Goal: Transaction & Acquisition: Purchase product/service

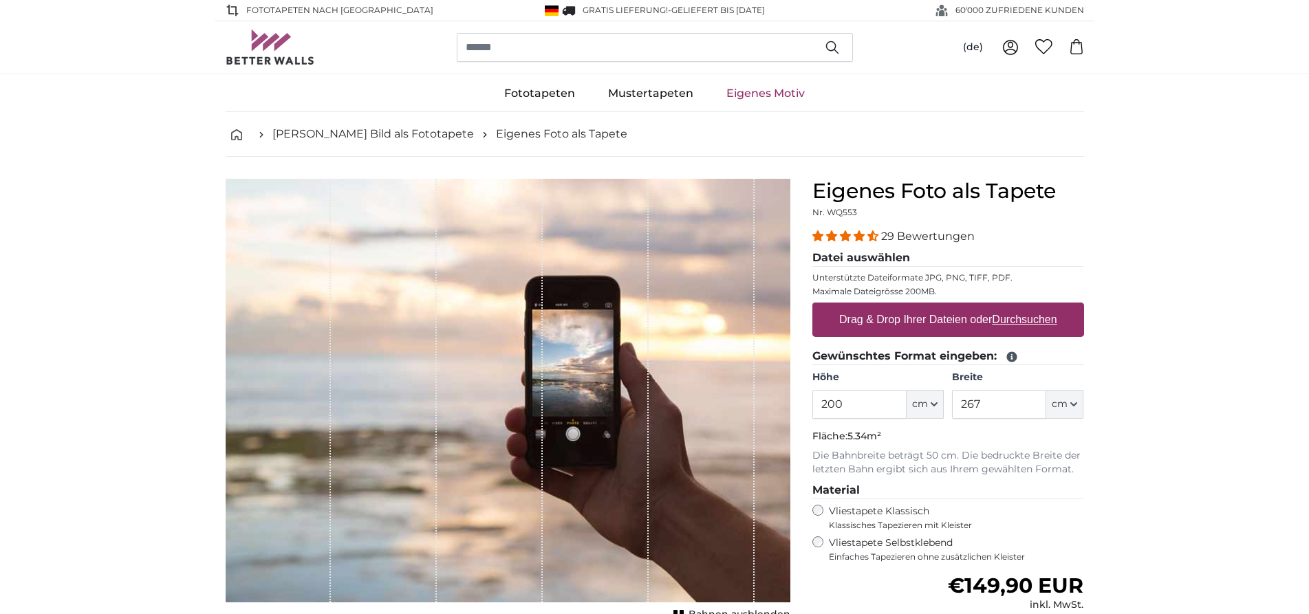
click at [1046, 318] on u "Durchsuchen" at bounding box center [1024, 320] width 65 height 12
click at [1046, 307] on input "Drag & Drop Ihrer Dateien oder Durchsuchen" at bounding box center [948, 305] width 272 height 4
type input "**********"
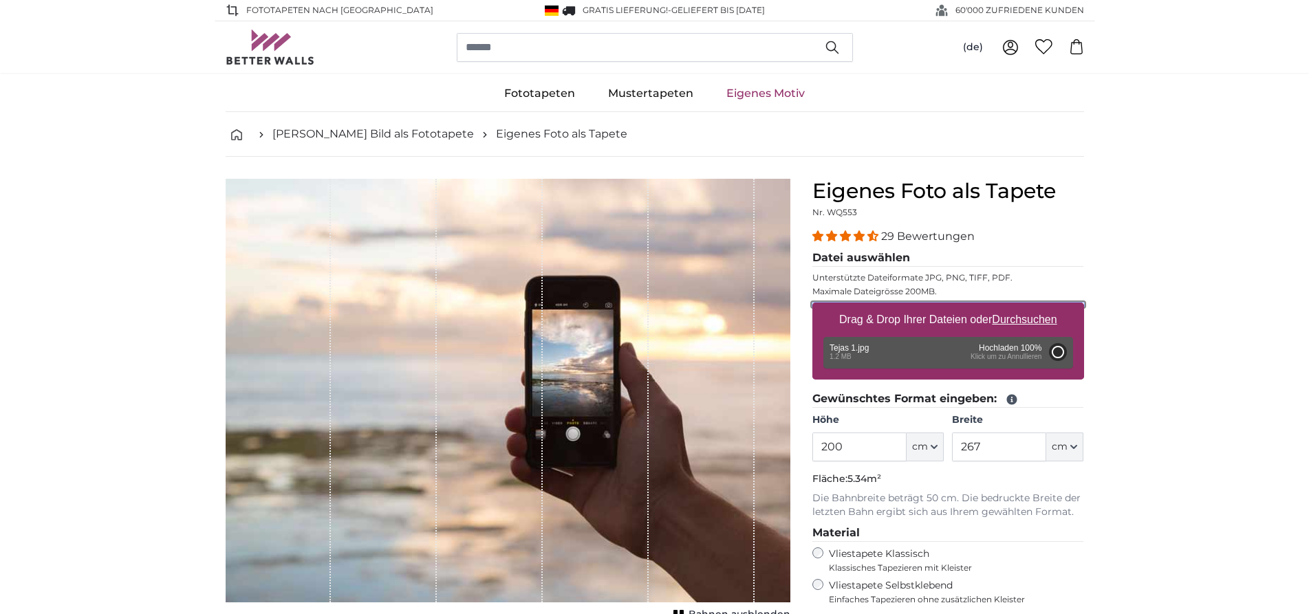
type input "197"
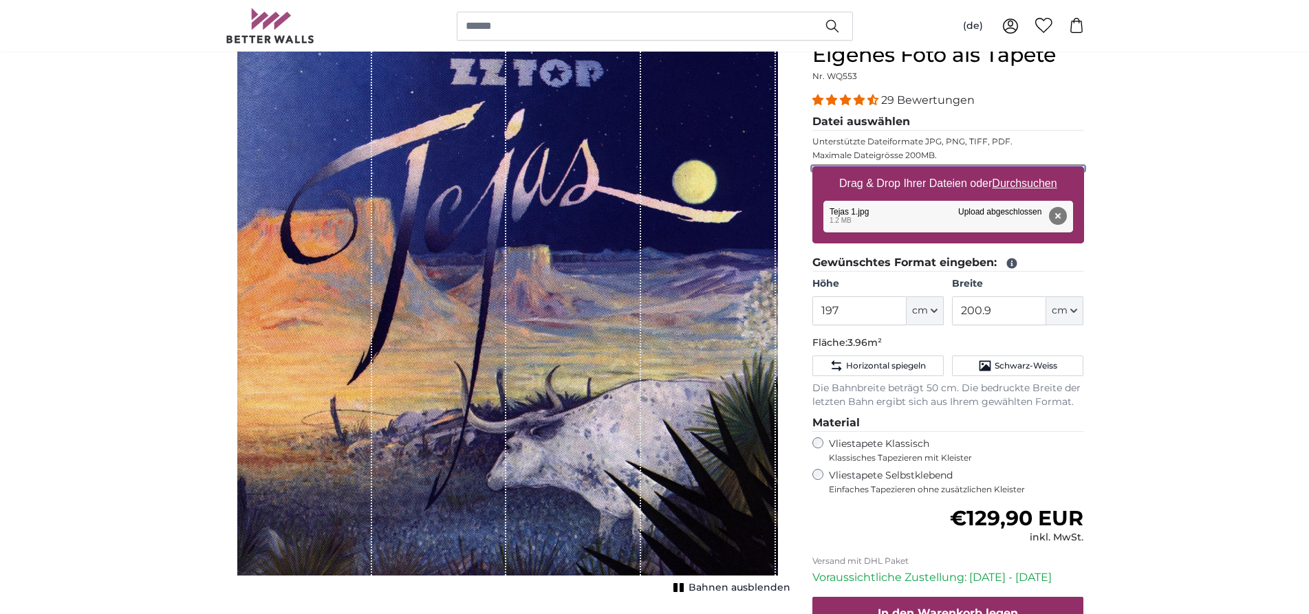
scroll to position [140, 0]
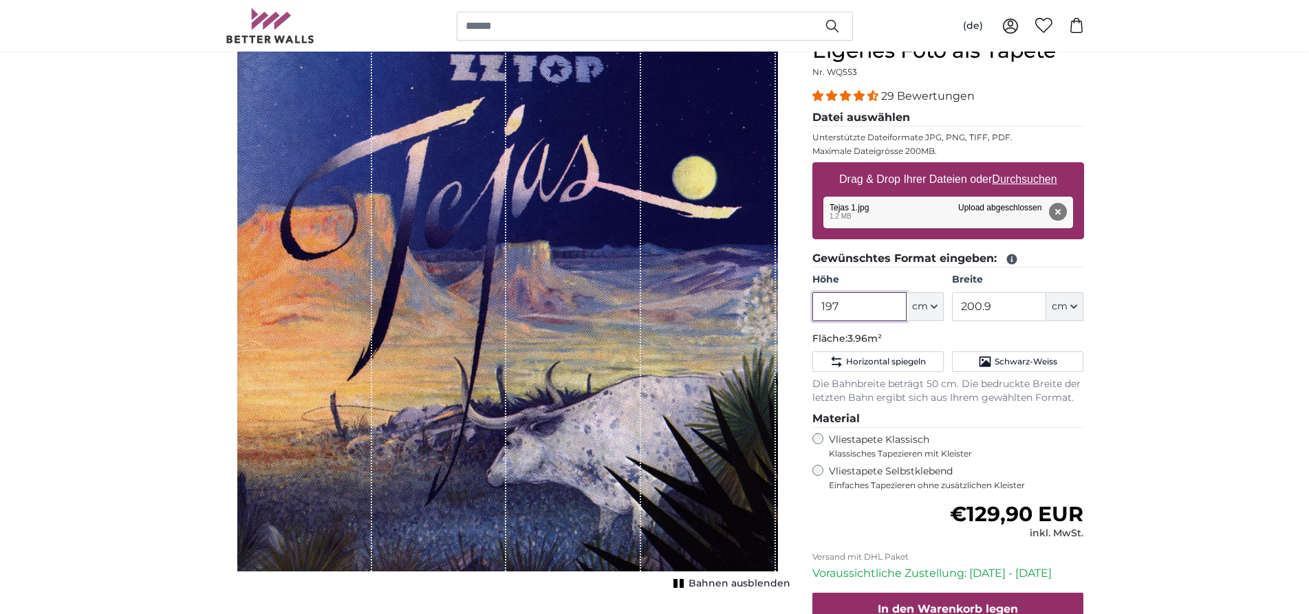
click at [845, 307] on input "197" at bounding box center [859, 306] width 94 height 29
click at [994, 306] on input "200.9" at bounding box center [999, 306] width 94 height 29
drag, startPoint x: 994, startPoint y: 306, endPoint x: 930, endPoint y: 306, distance: 64.0
click at [952, 306] on input "200.9" at bounding box center [999, 306] width 94 height 29
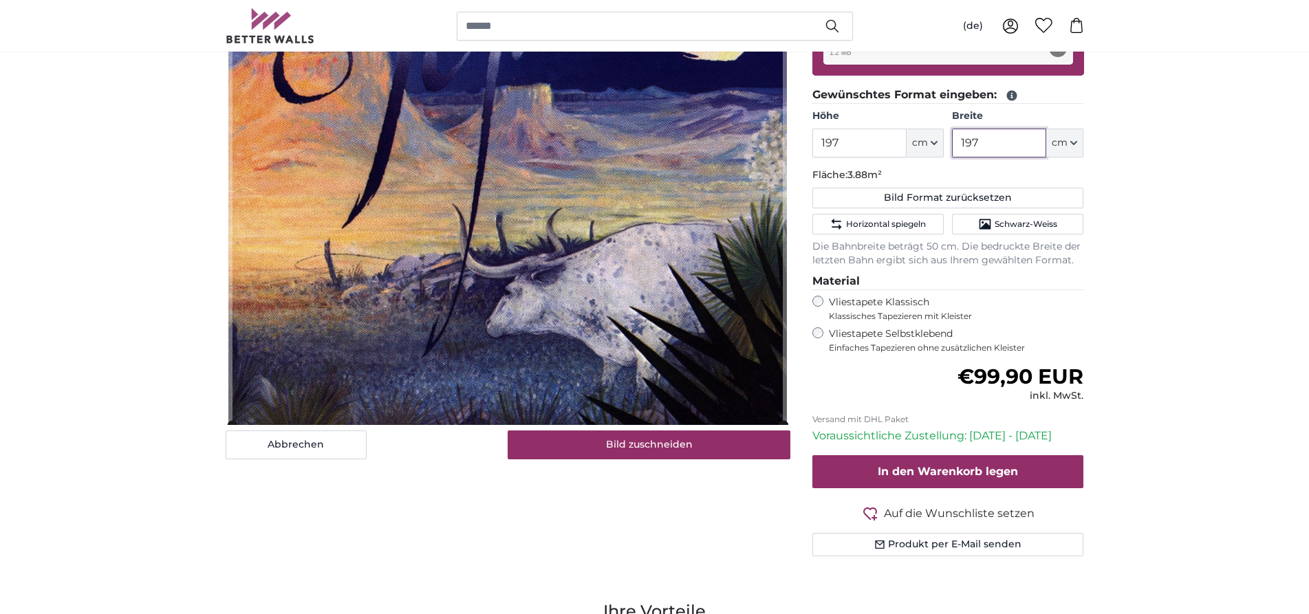
scroll to position [210, 0]
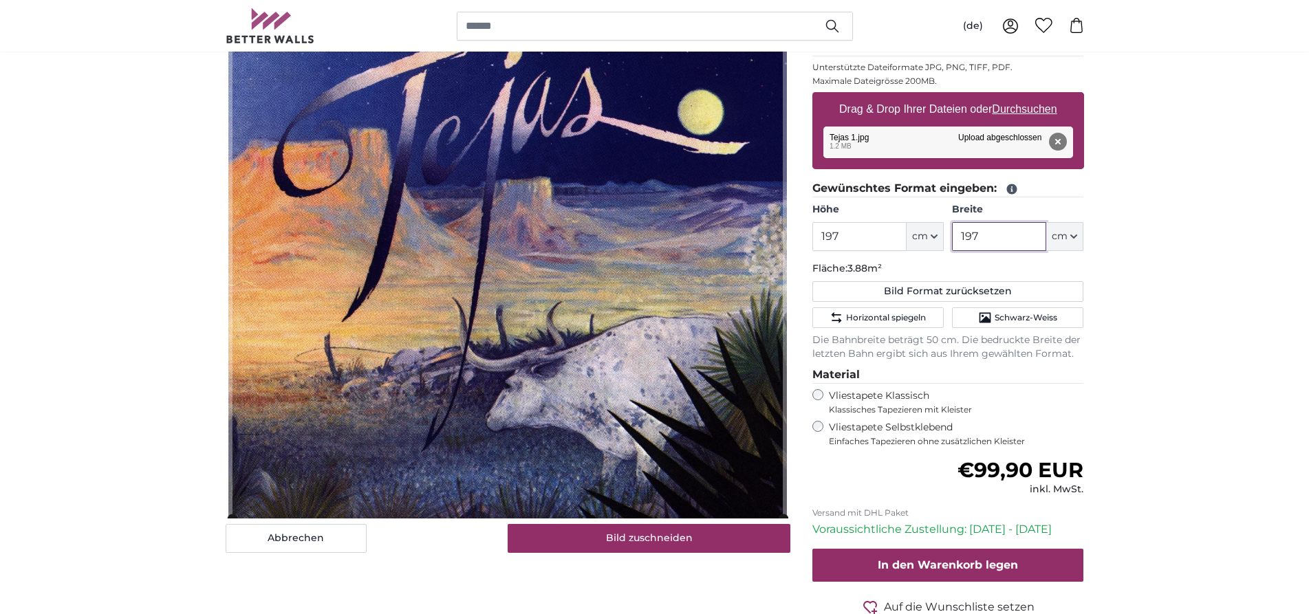
type input "197"
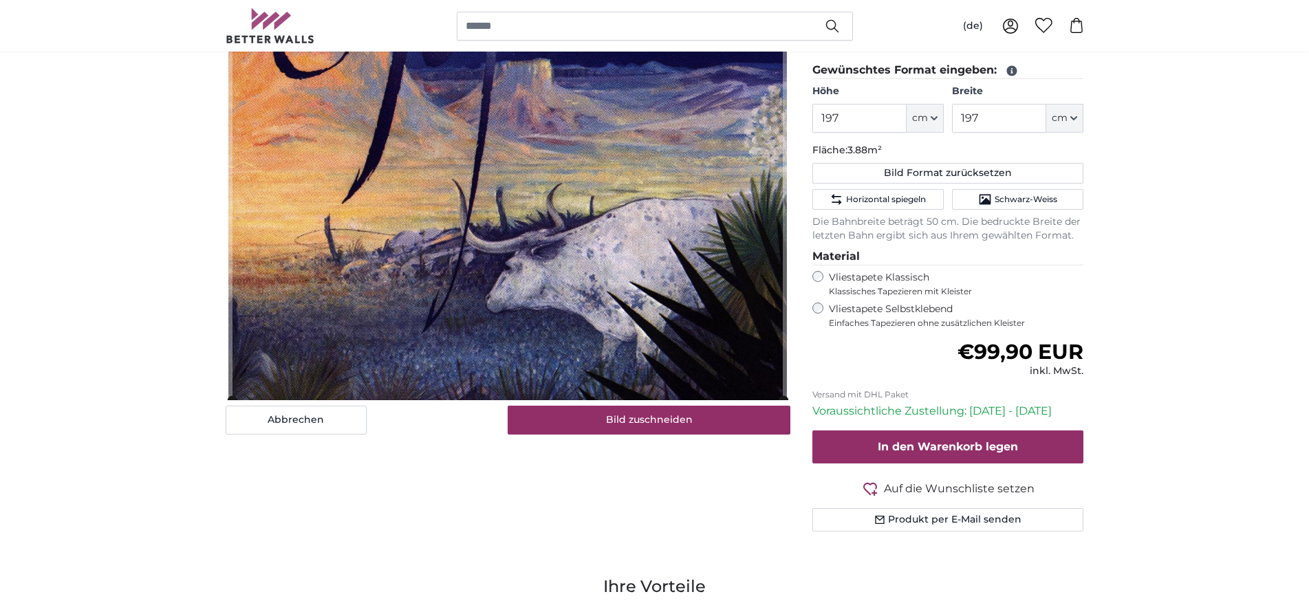
scroll to position [421, 0]
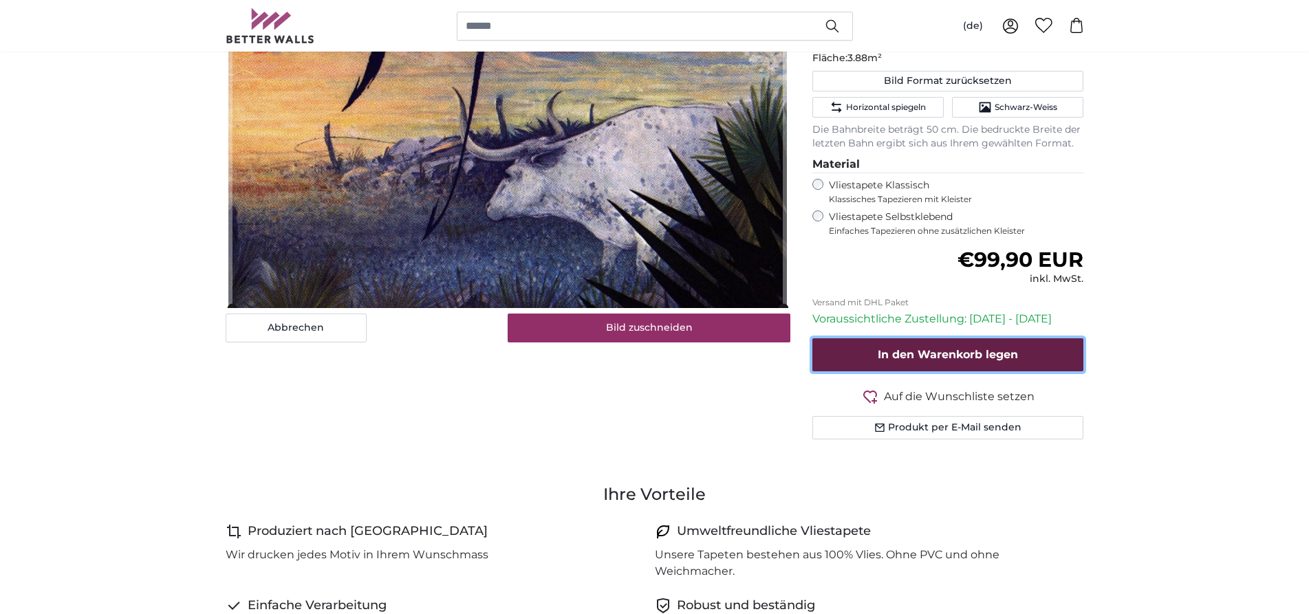
click at [952, 354] on span "In den Warenkorb legen" at bounding box center [947, 354] width 140 height 13
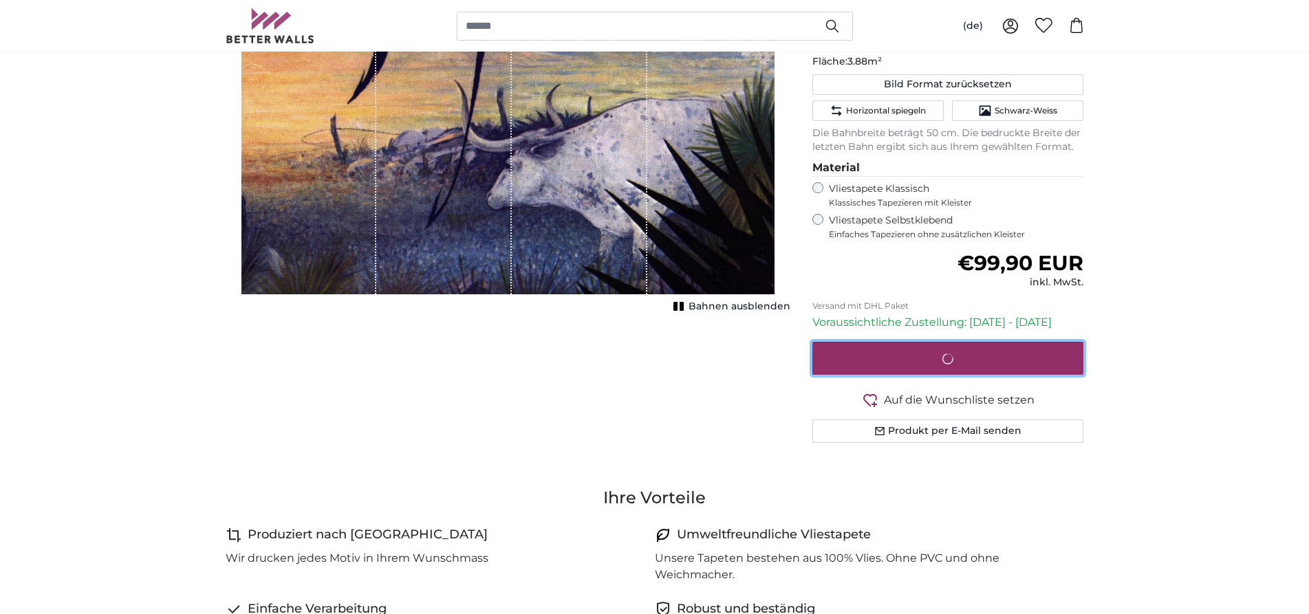
scroll to position [0, 0]
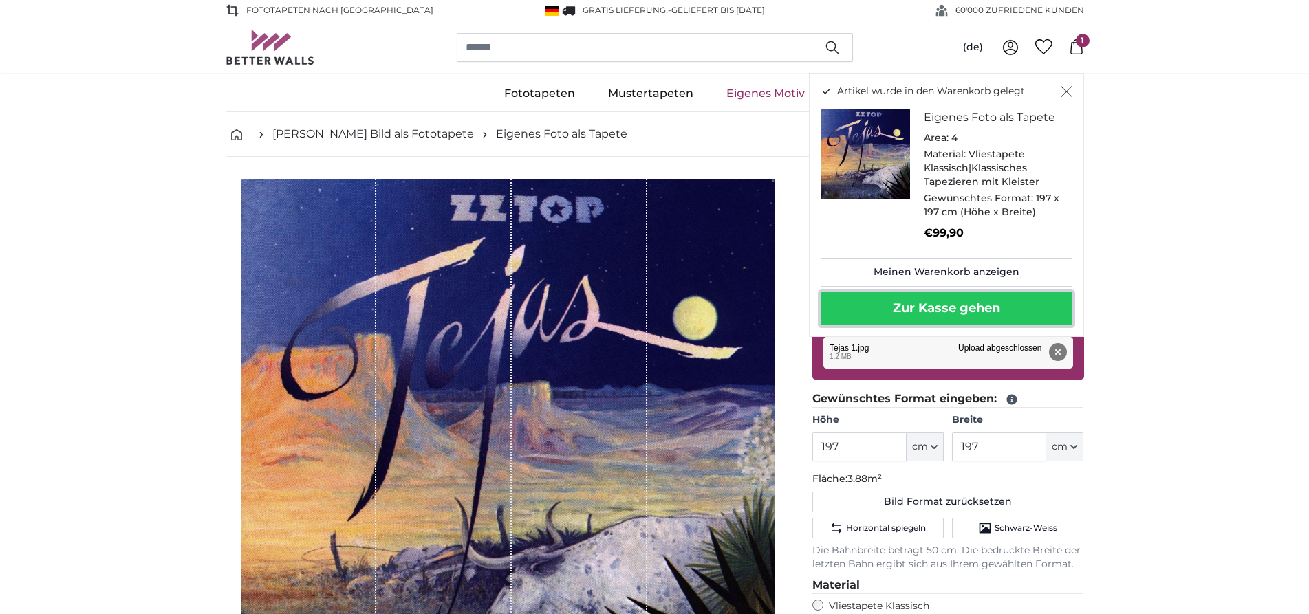
click at [939, 304] on button "Zur Kasse gehen" at bounding box center [946, 308] width 252 height 33
